Goal: Obtain resource: Download file/media

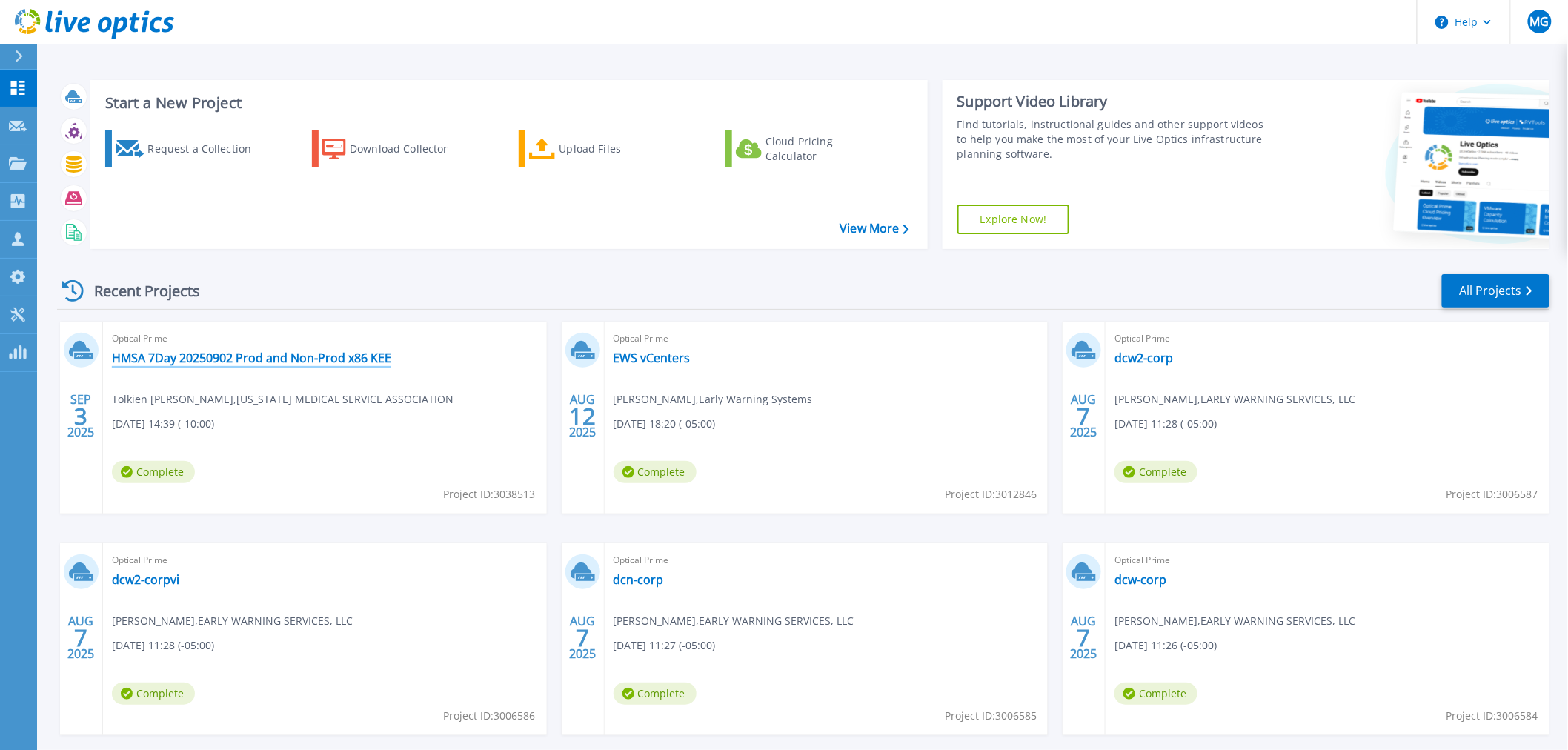
click at [349, 365] on link "HMSA 7Day 20250902 Prod and Non-Prod x86 KEE" at bounding box center [251, 358] width 279 height 15
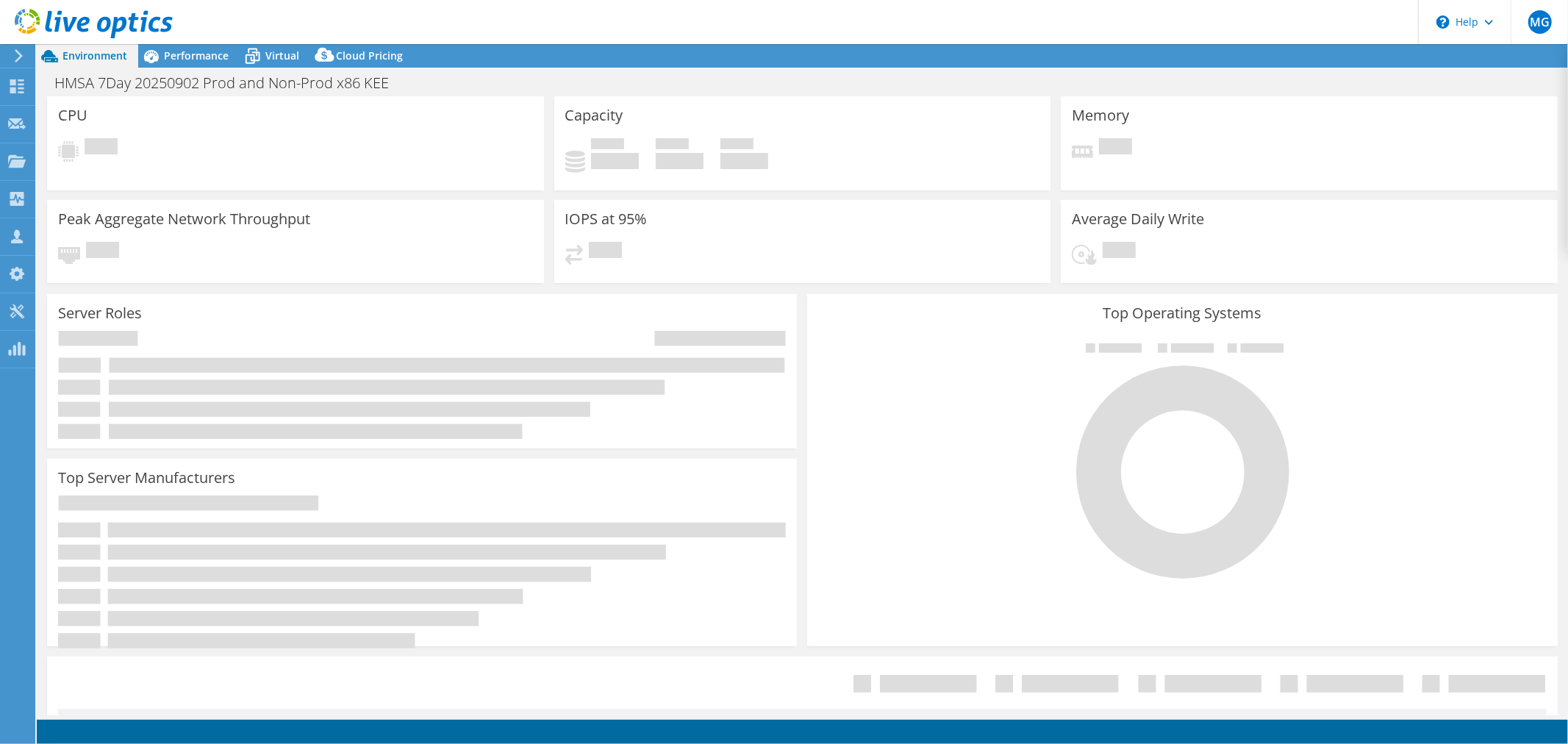
select select "USWest"
select select "USD"
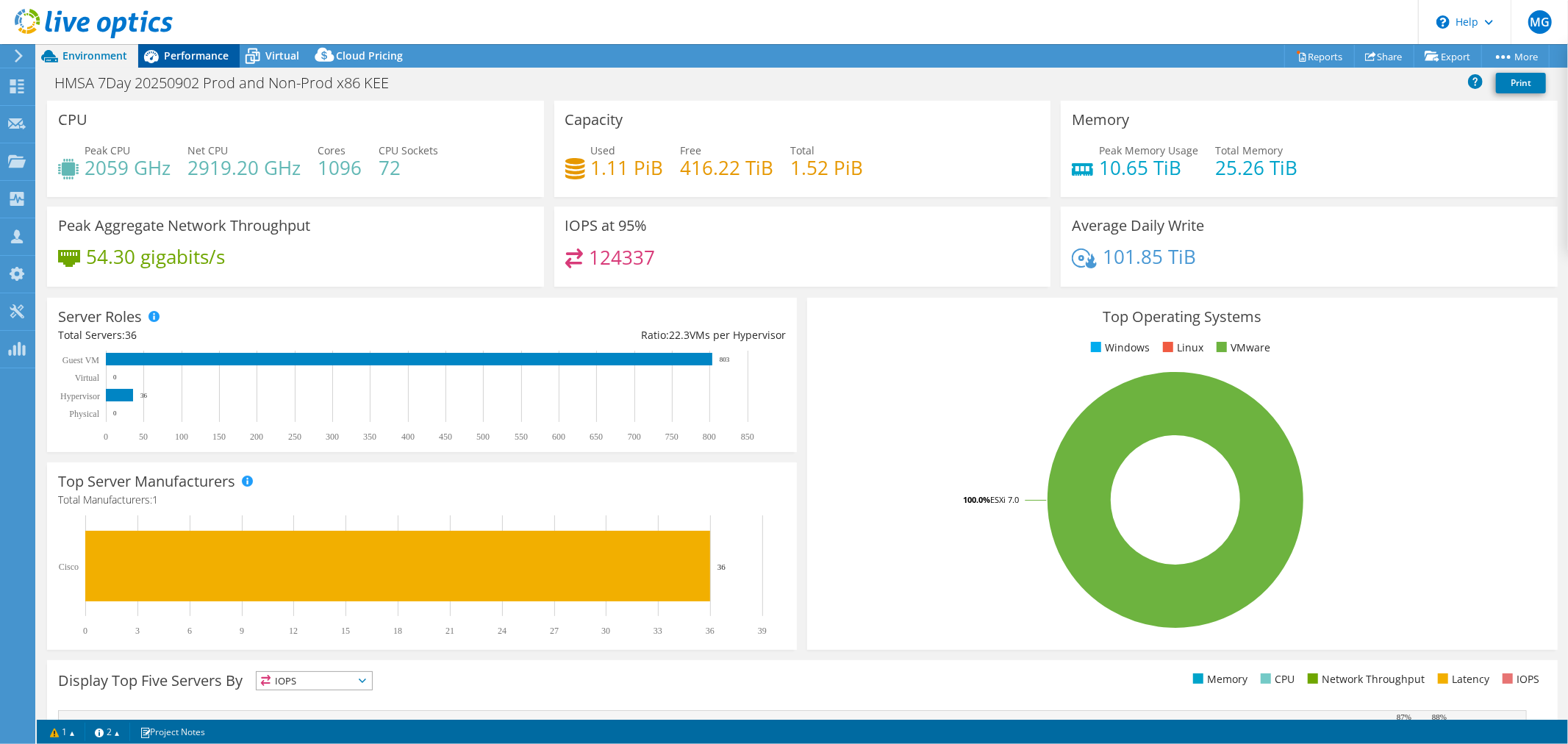
click at [189, 52] on span "Performance" at bounding box center [196, 55] width 65 height 14
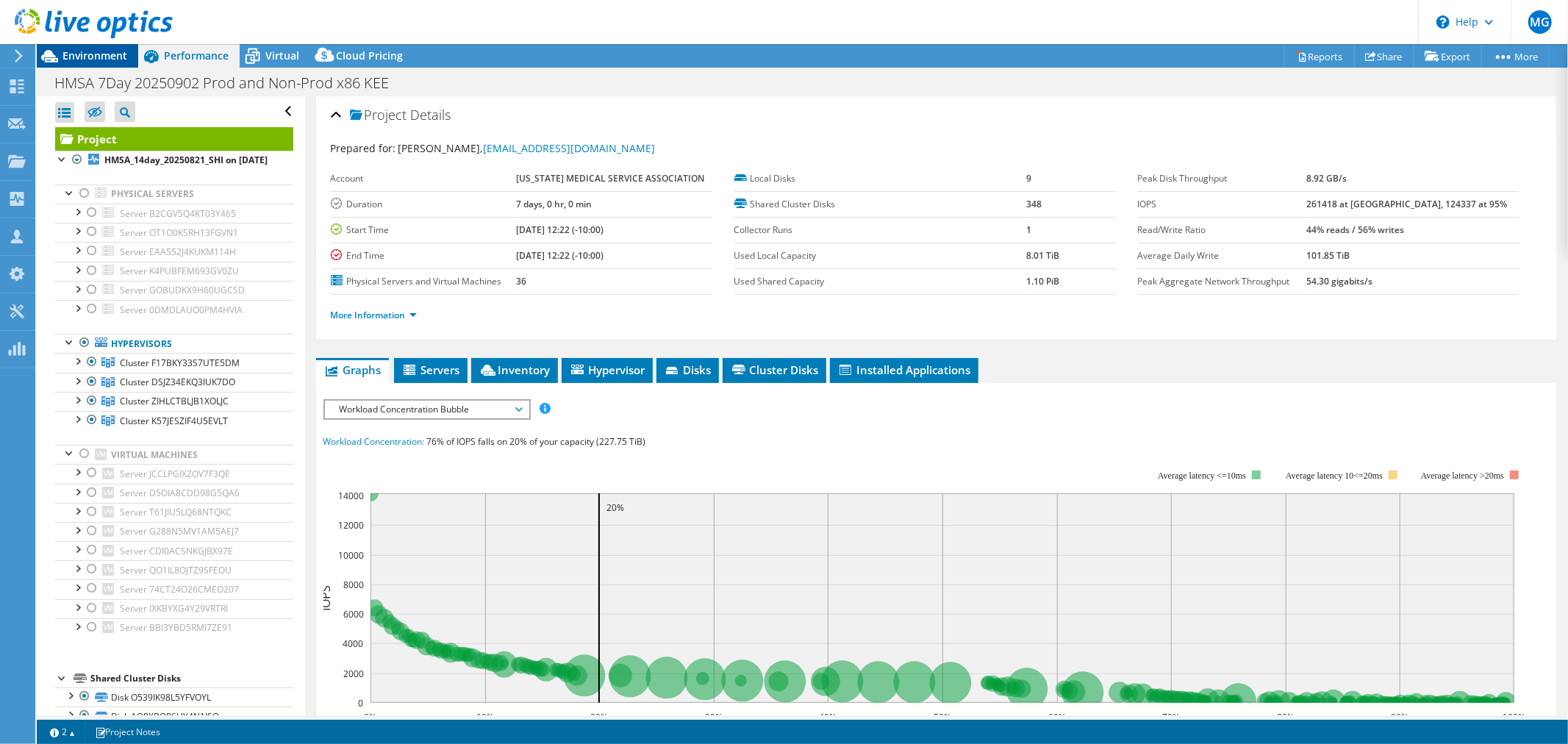
click at [97, 59] on span "Environment" at bounding box center [94, 55] width 65 height 14
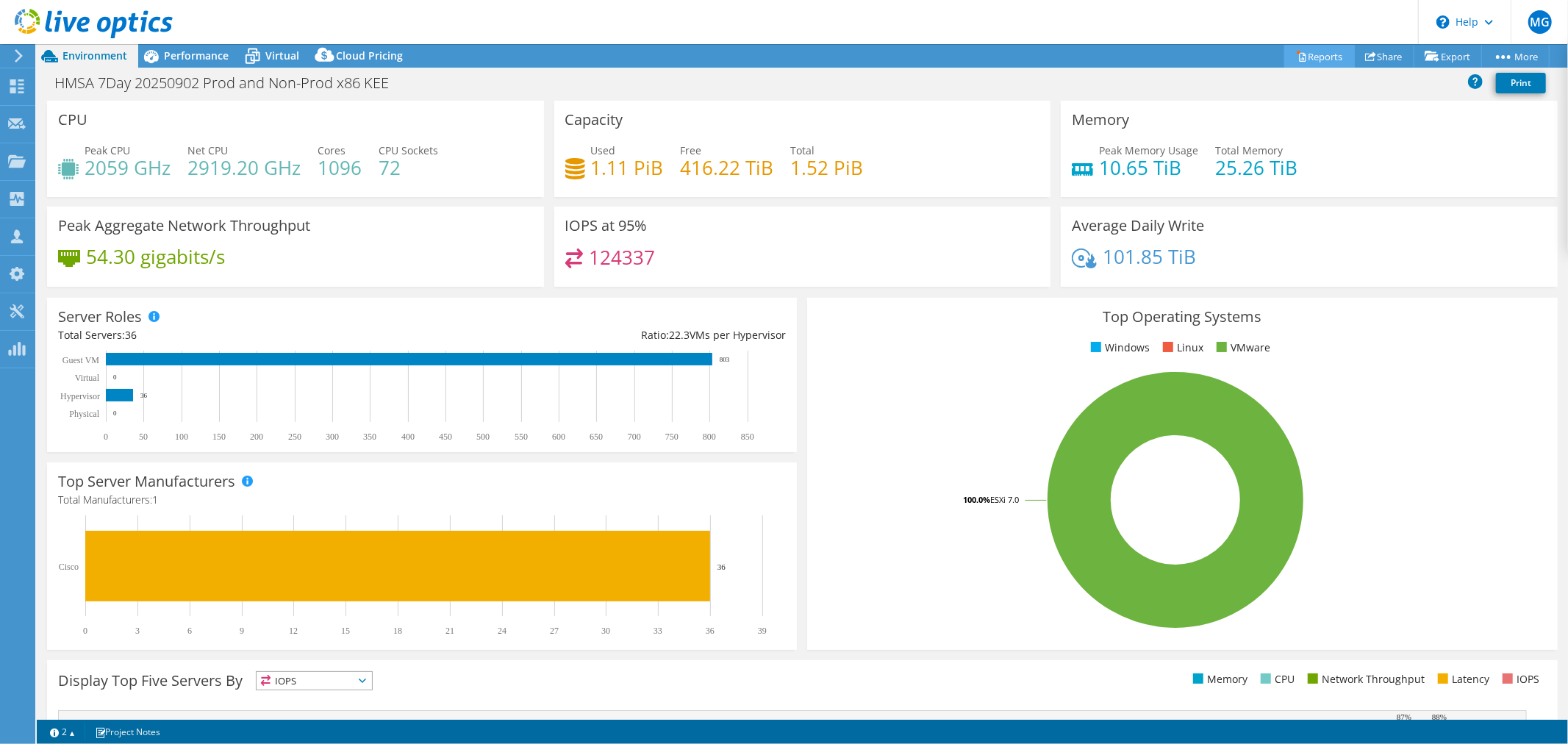
click at [1320, 53] on link "Reports" at bounding box center [1319, 56] width 71 height 23
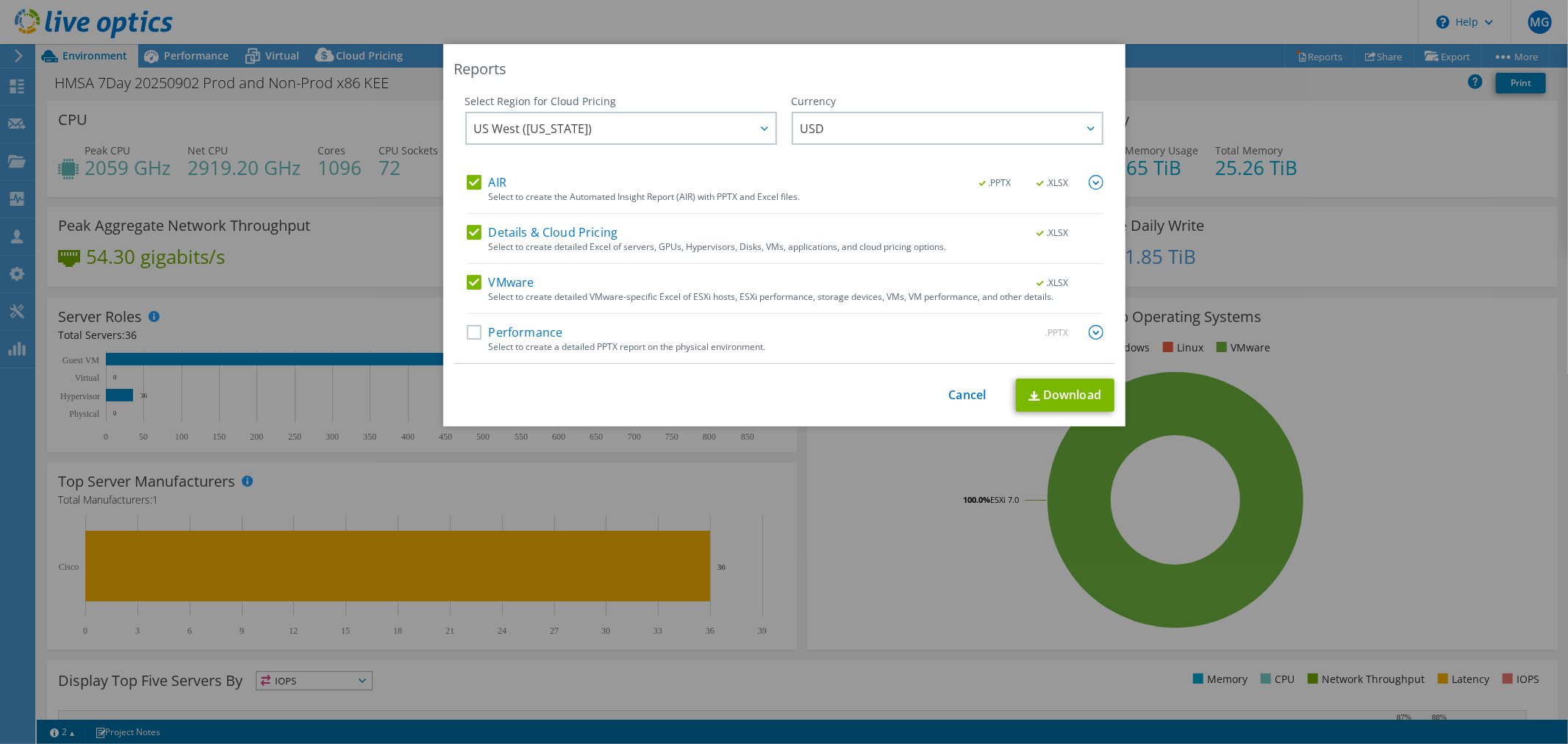
click at [469, 181] on label "AIR" at bounding box center [486, 182] width 39 height 15
click at [0, 0] on input "AIR" at bounding box center [0, 0] width 0 height 0
click at [467, 227] on label "Details & Cloud Pricing" at bounding box center [542, 233] width 152 height 15
click at [0, 0] on input "Details & Cloud Pricing" at bounding box center [0, 0] width 0 height 0
click at [1054, 394] on link "Download" at bounding box center [1065, 395] width 99 height 33
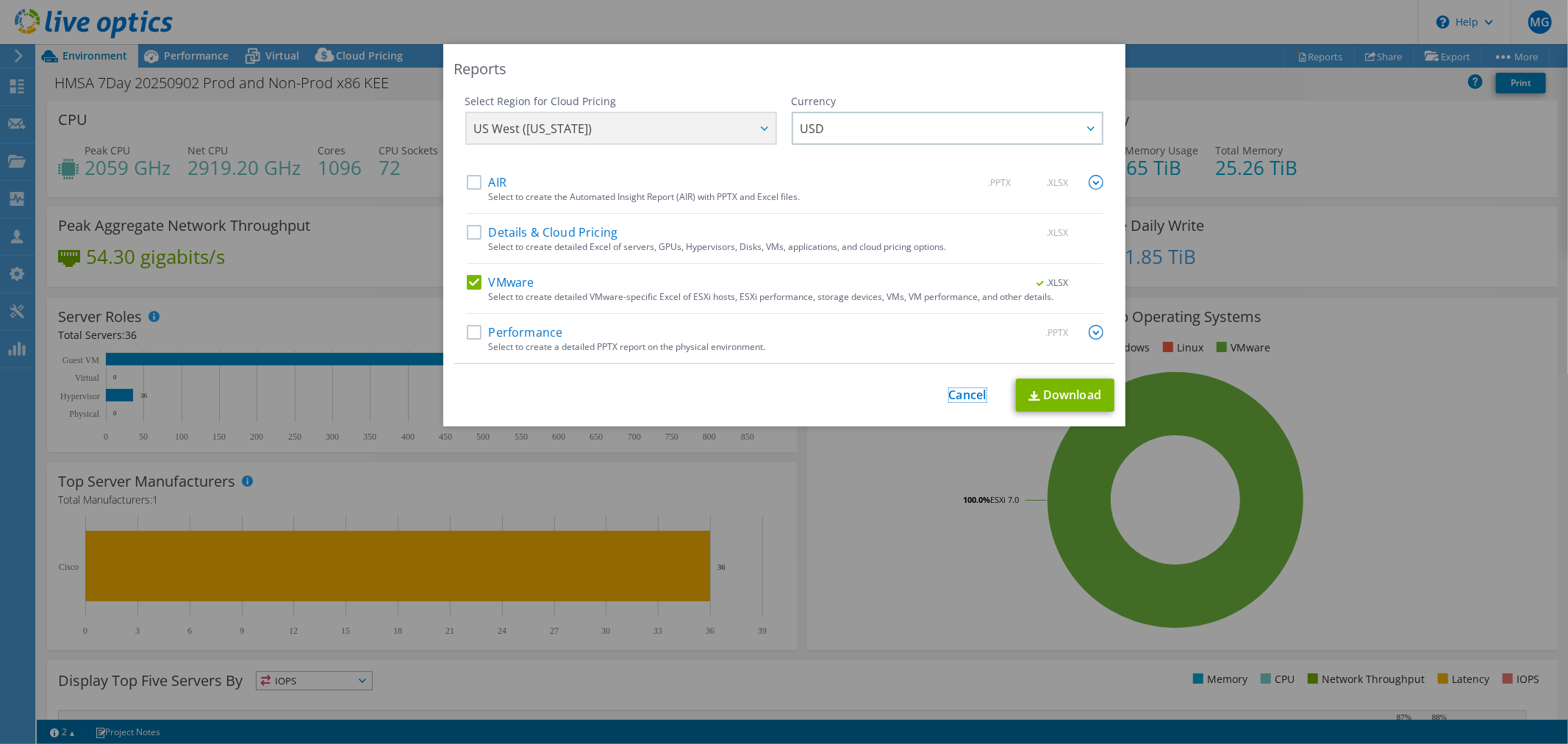
click at [959, 395] on link "Cancel" at bounding box center [968, 395] width 37 height 14
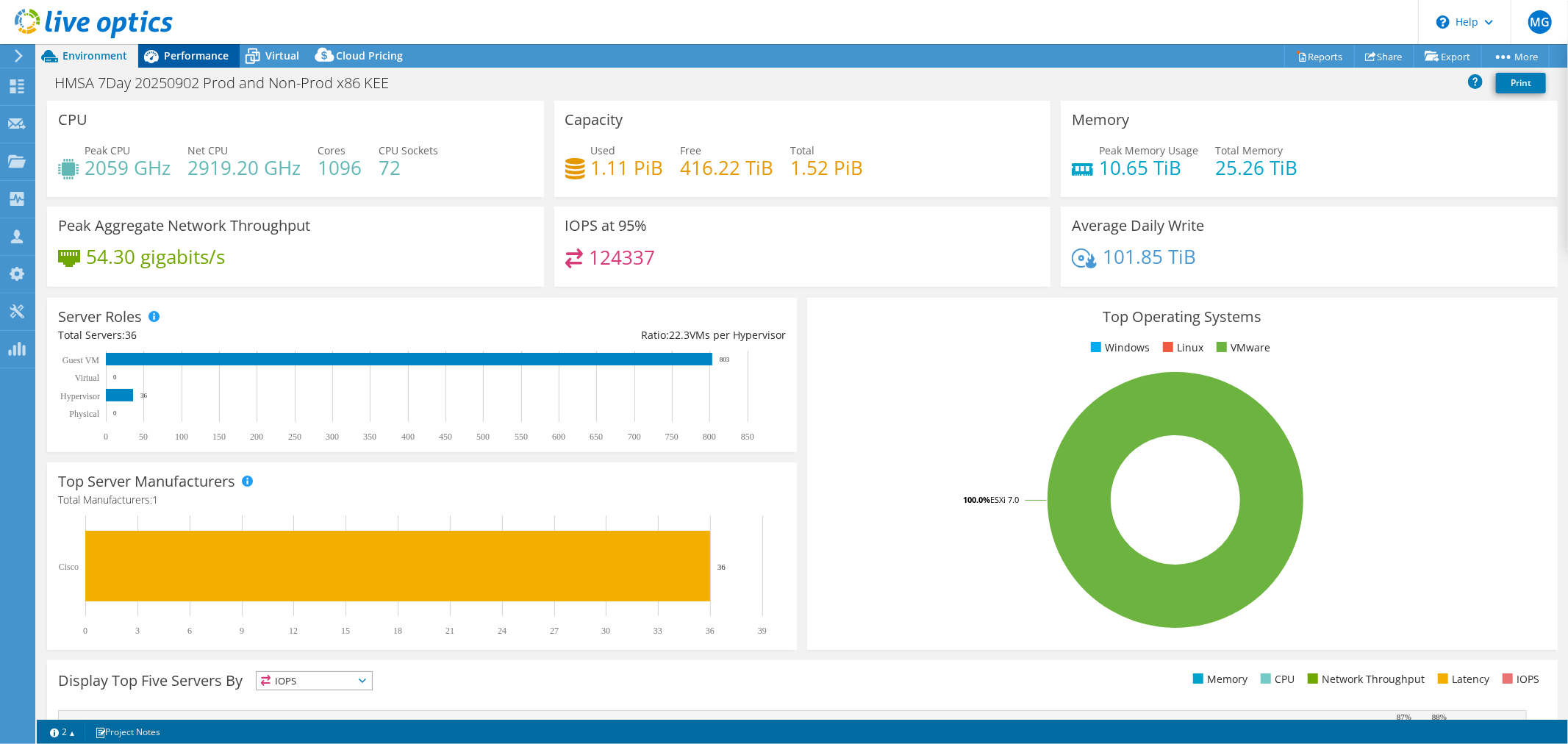
click at [187, 54] on span "Performance" at bounding box center [196, 55] width 65 height 14
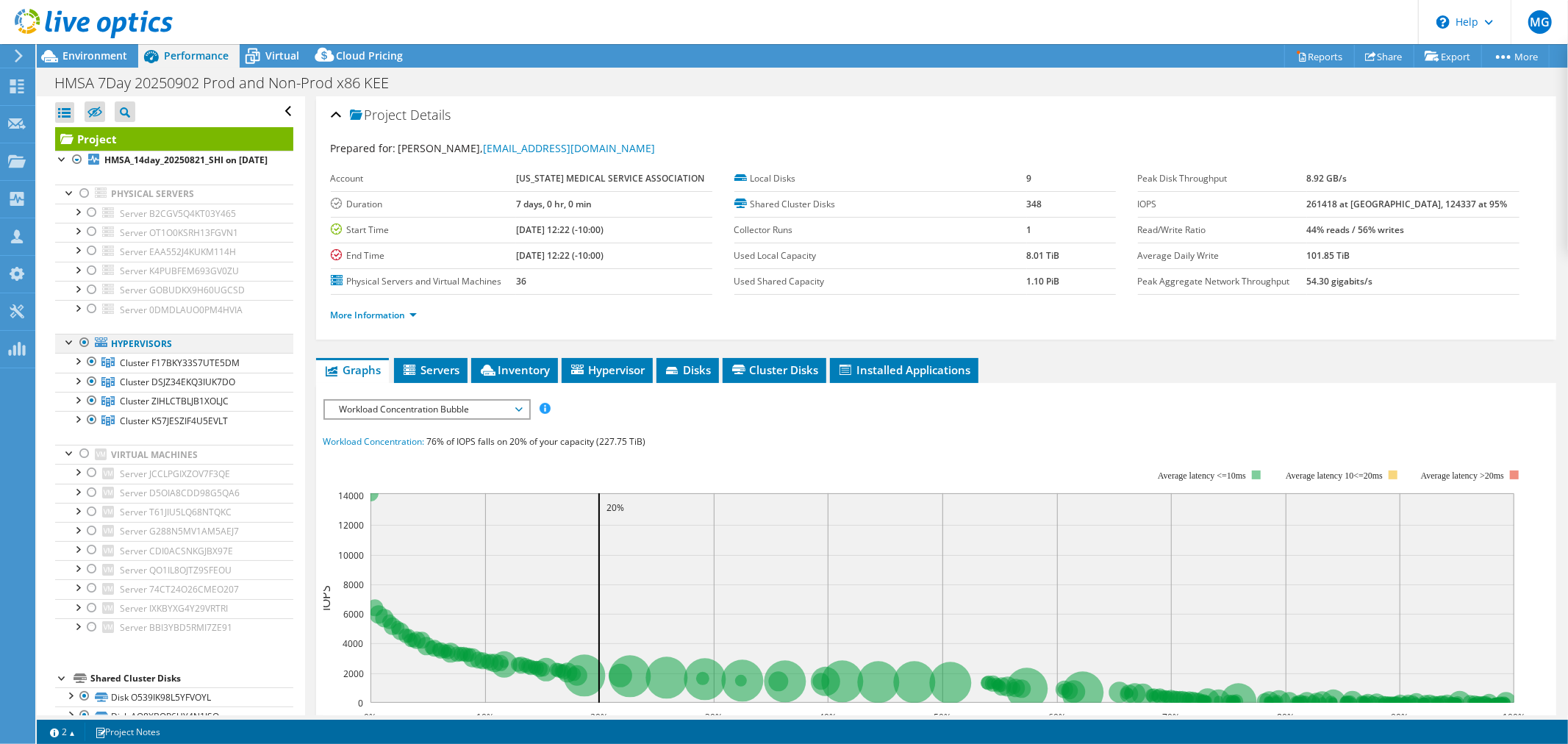
click at [81, 352] on div at bounding box center [85, 343] width 15 height 18
click at [83, 462] on div at bounding box center [85, 453] width 15 height 18
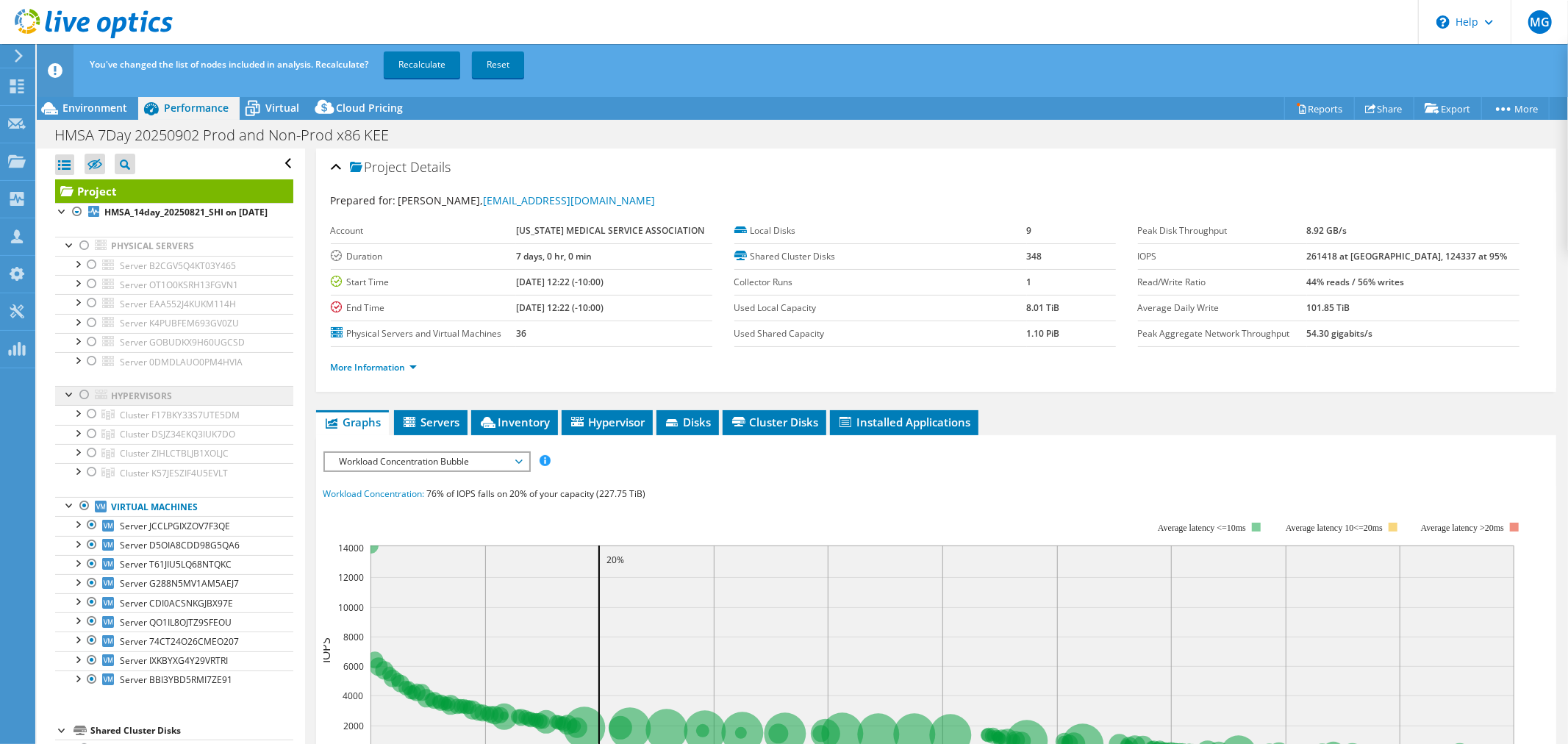
scroll to position [326, 0]
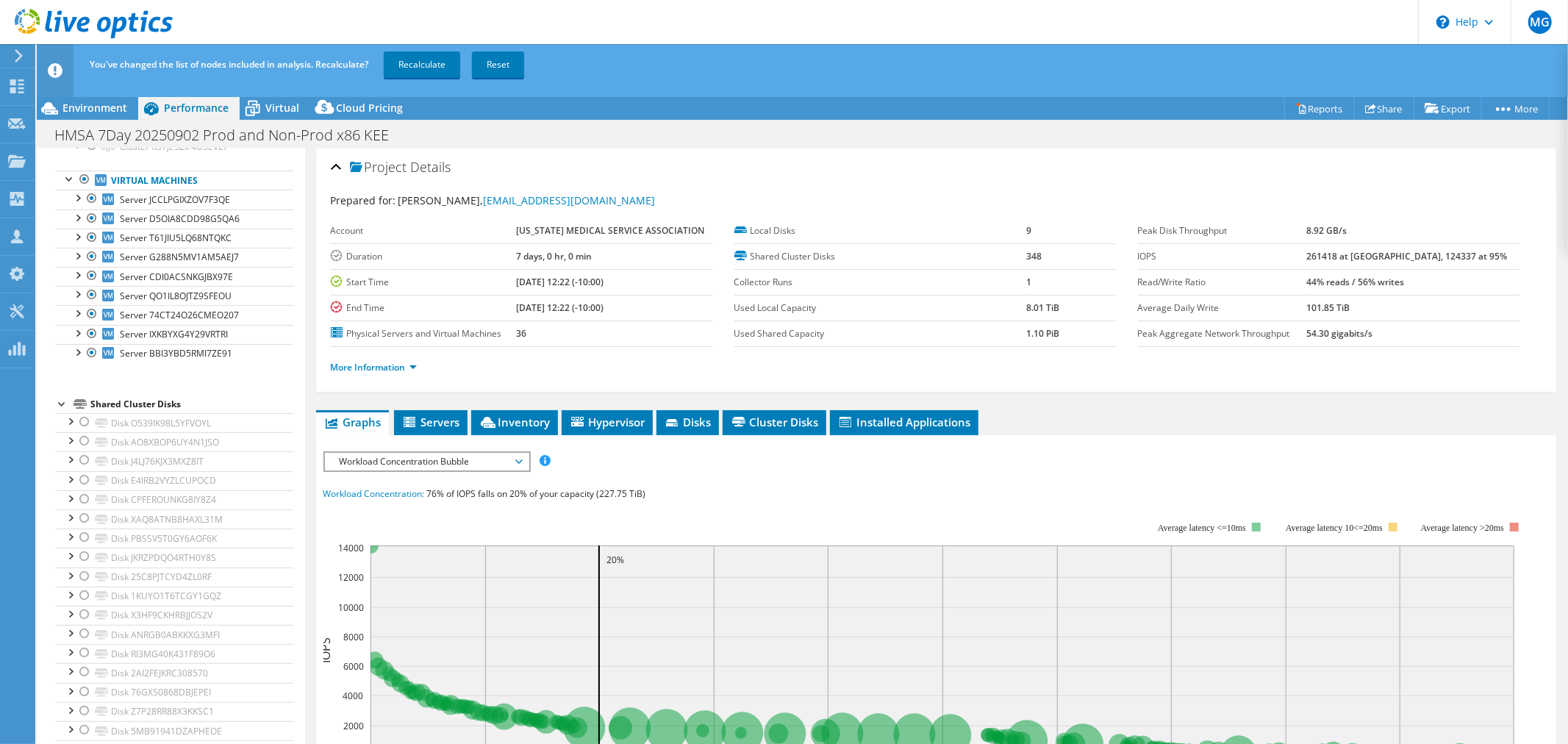
click at [59, 410] on div at bounding box center [62, 403] width 15 height 15
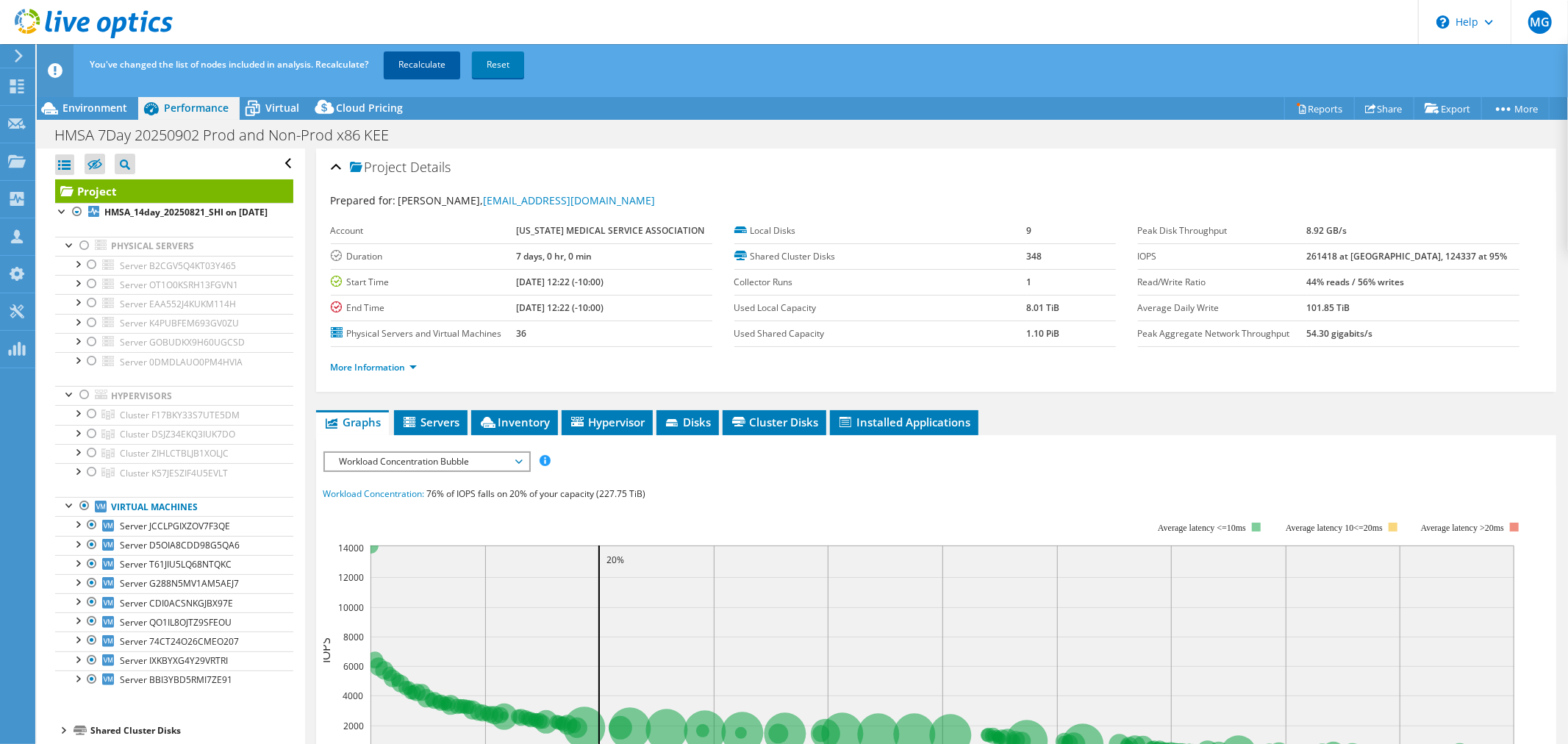
click at [427, 62] on link "Recalculate" at bounding box center [421, 65] width 77 height 27
